Goal: Check status: Check status

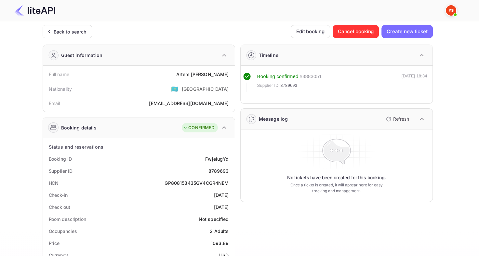
click at [51, 38] on div "Back to search" at bounding box center [67, 31] width 49 height 13
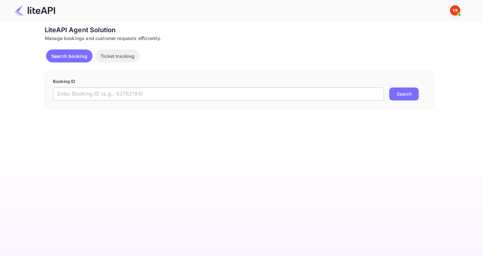
click at [129, 95] on input "text" at bounding box center [218, 93] width 331 height 13
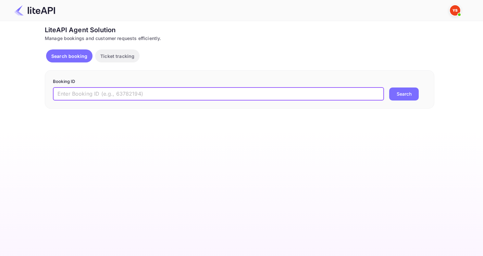
paste input "8259274"
type input "8259274"
click at [390, 87] on button "Search" at bounding box center [405, 93] width 30 height 13
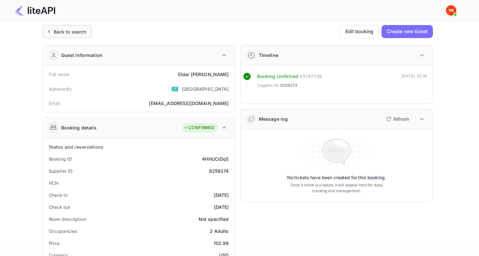
click at [70, 32] on div "Back to search" at bounding box center [70, 31] width 33 height 7
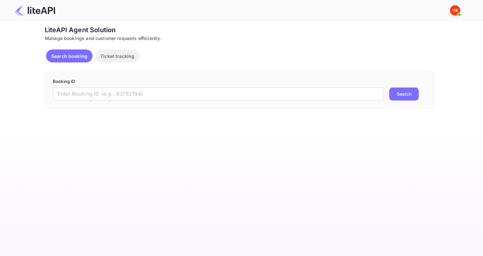
click at [158, 100] on div "Booking ID ​ Search" at bounding box center [240, 89] width 390 height 38
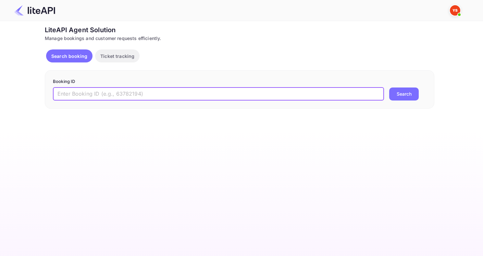
click at [153, 95] on input "text" at bounding box center [218, 93] width 331 height 13
paste input "8686708"
type input "8686708"
click at [390, 87] on button "Search" at bounding box center [405, 93] width 30 height 13
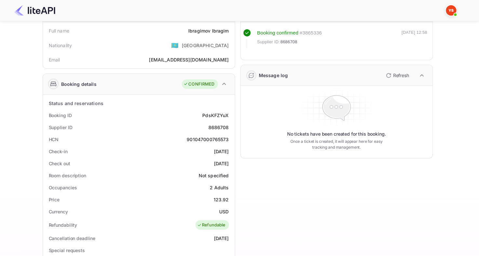
scroll to position [32, 0]
